Goal: Task Accomplishment & Management: Manage account settings

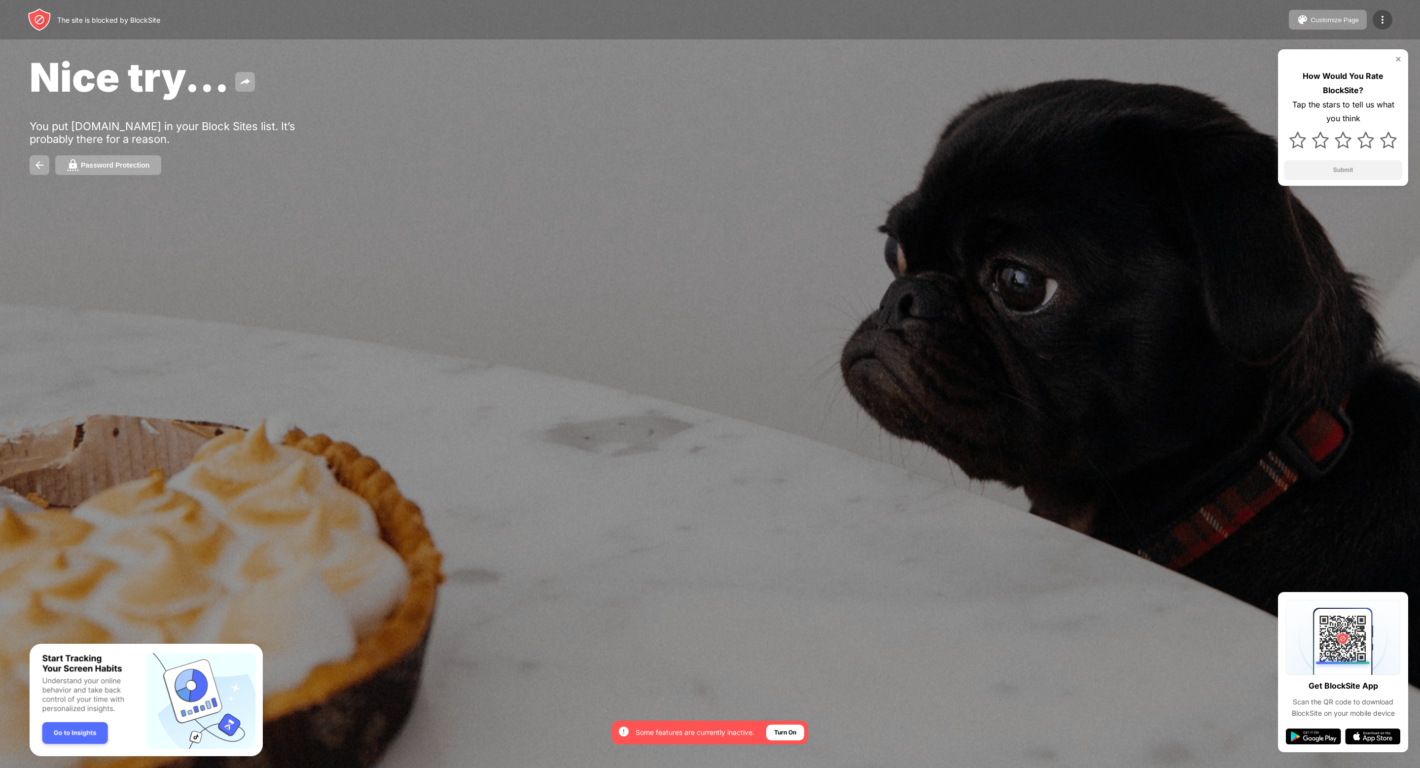
click at [1383, 12] on div at bounding box center [1383, 20] width 20 height 20
click at [1317, 50] on div "Edit Block List" at bounding box center [1331, 57] width 114 height 24
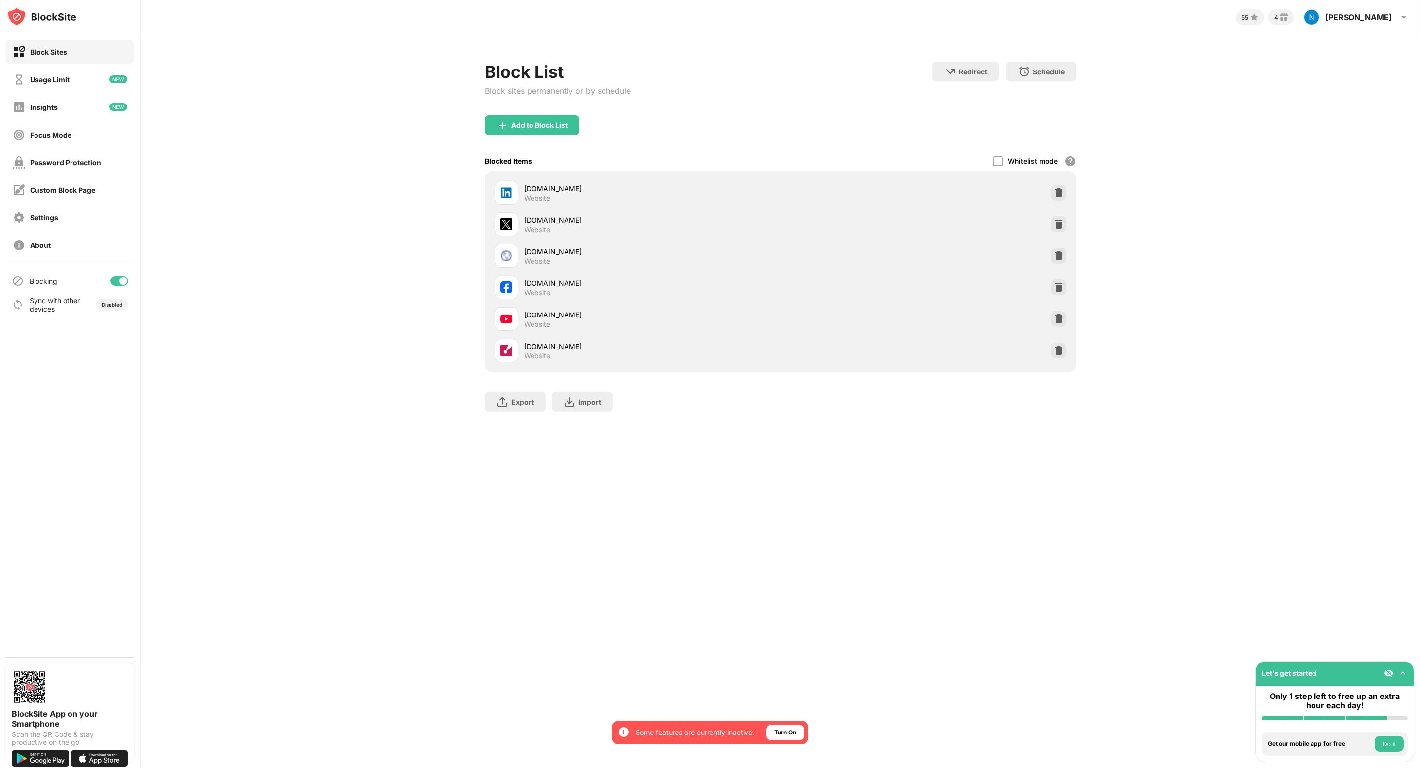
click at [1059, 324] on div at bounding box center [1059, 319] width 16 height 16
